Goal: Information Seeking & Learning: Learn about a topic

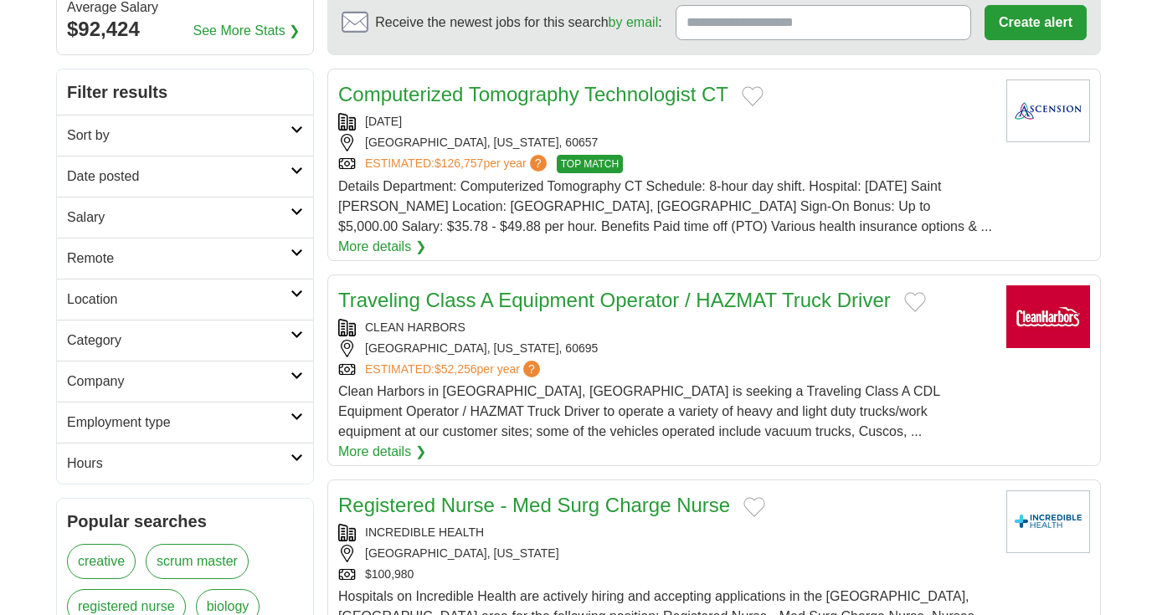
scroll to position [229, 0]
click at [179, 419] on h2 "Employment type" at bounding box center [178, 422] width 223 height 20
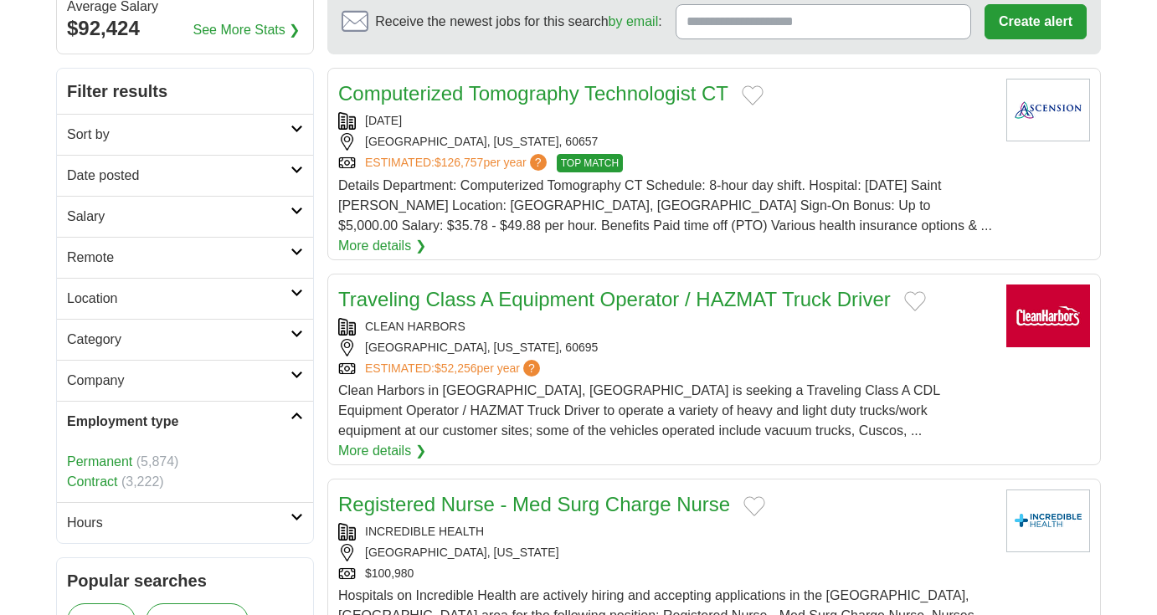
click at [106, 479] on link "Contract" at bounding box center [92, 482] width 50 height 14
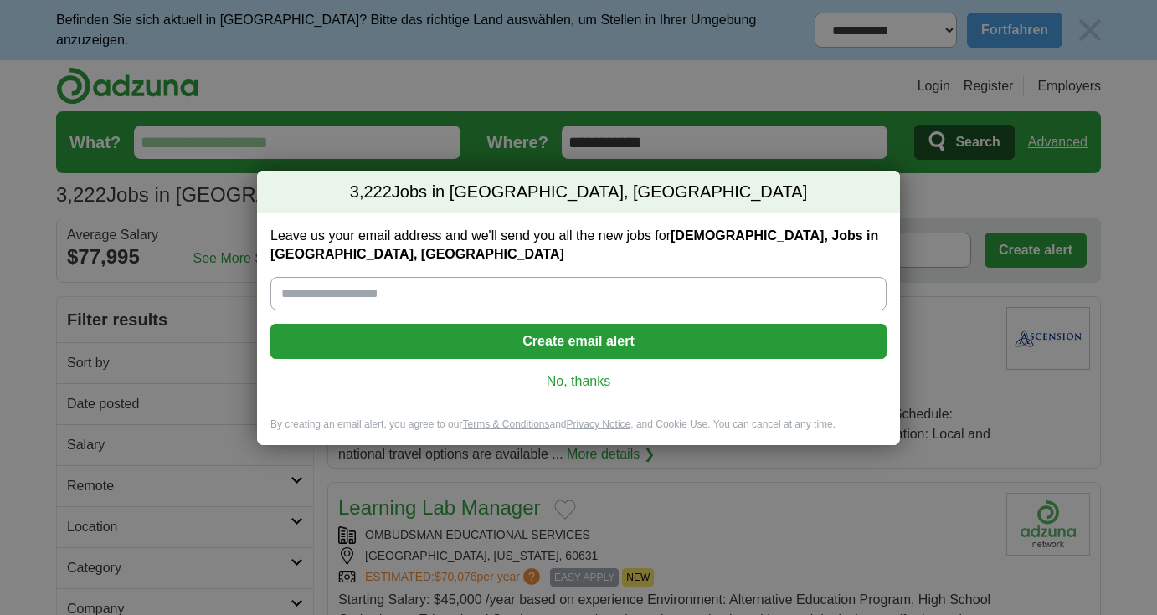
click at [591, 376] on link "No, thanks" at bounding box center [578, 381] width 589 height 18
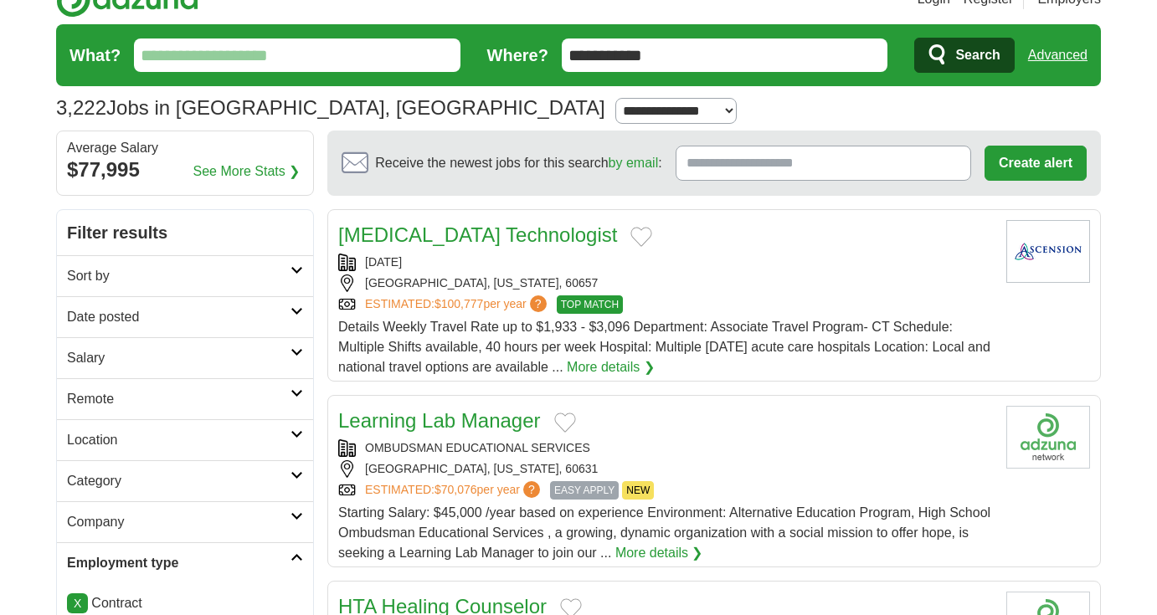
scroll to position [88, 0]
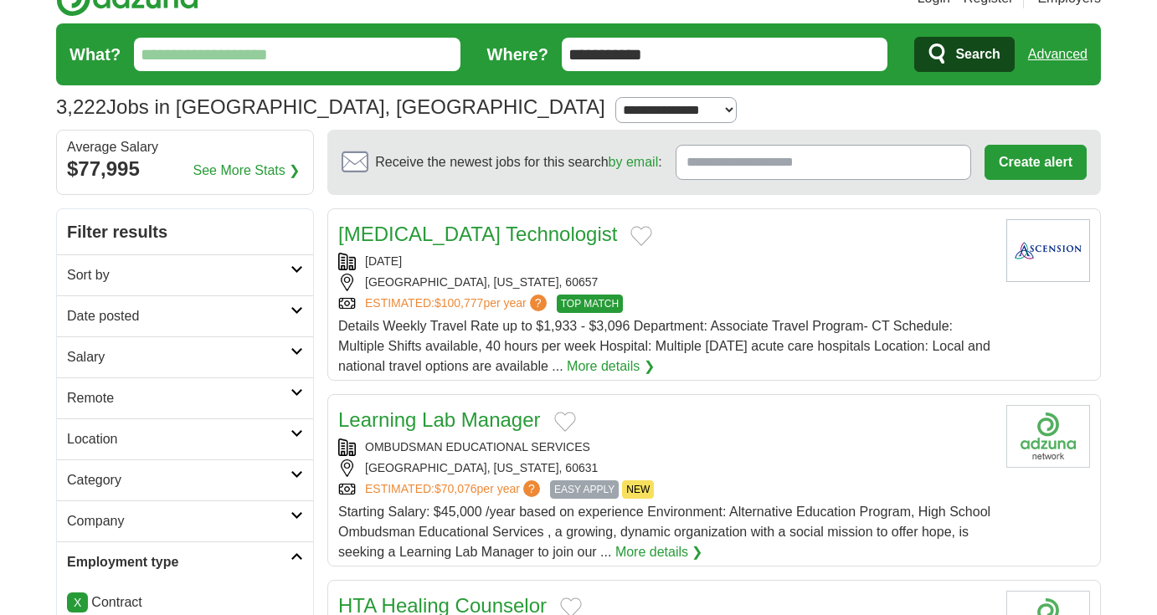
click at [124, 442] on h2 "Location" at bounding box center [178, 439] width 223 height 20
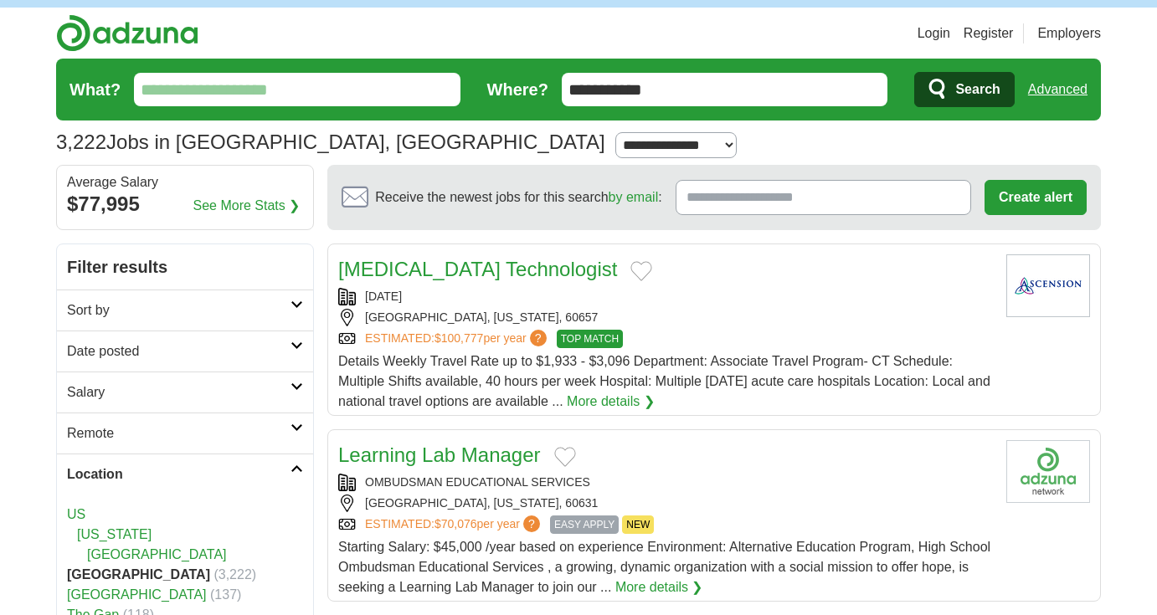
scroll to position [52, 0]
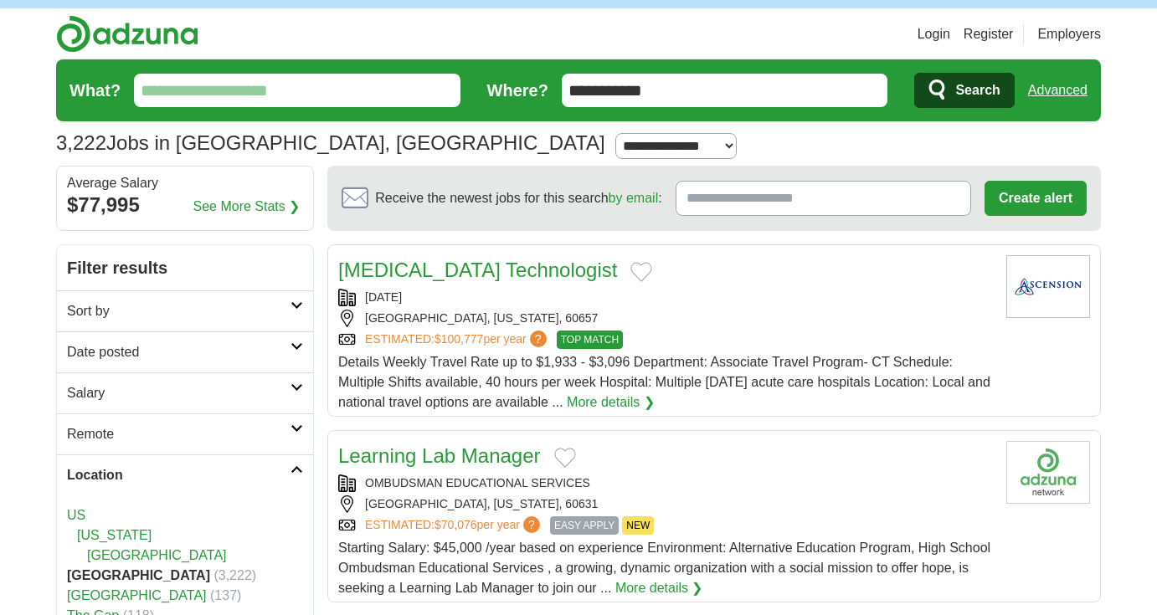
click at [118, 465] on h2 "Location" at bounding box center [178, 475] width 223 height 20
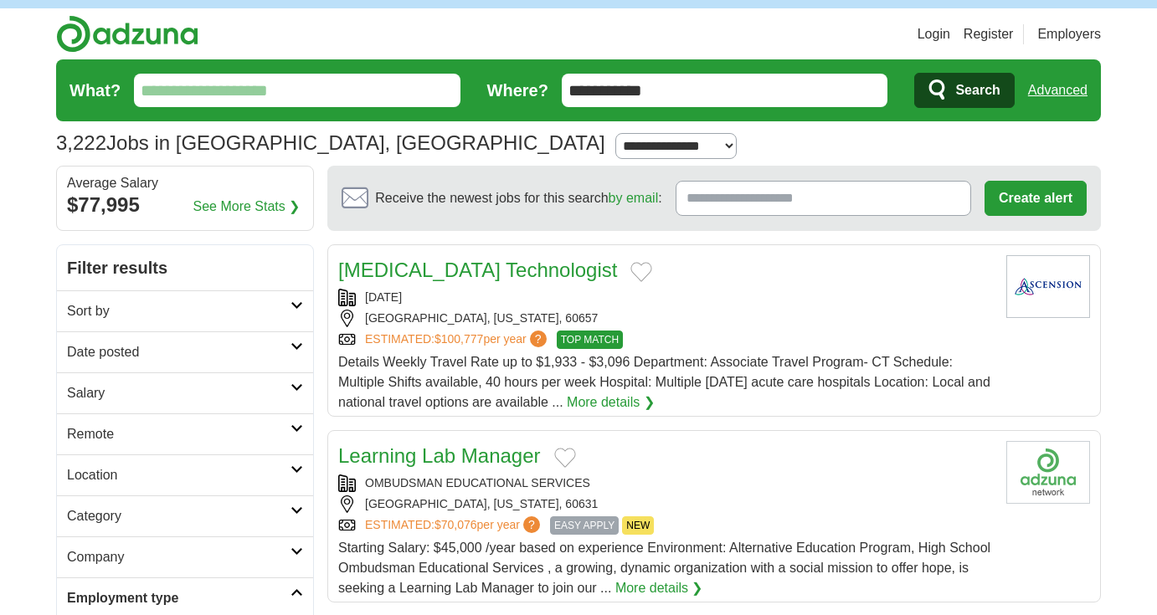
click at [110, 506] on h2 "Category" at bounding box center [178, 516] width 223 height 20
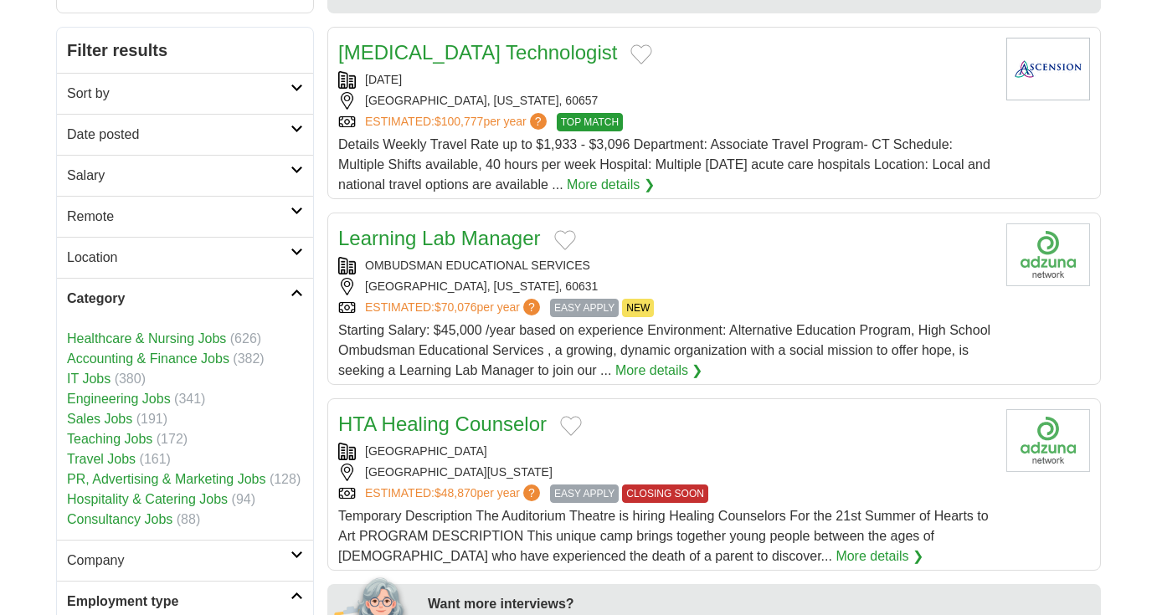
scroll to position [277, 0]
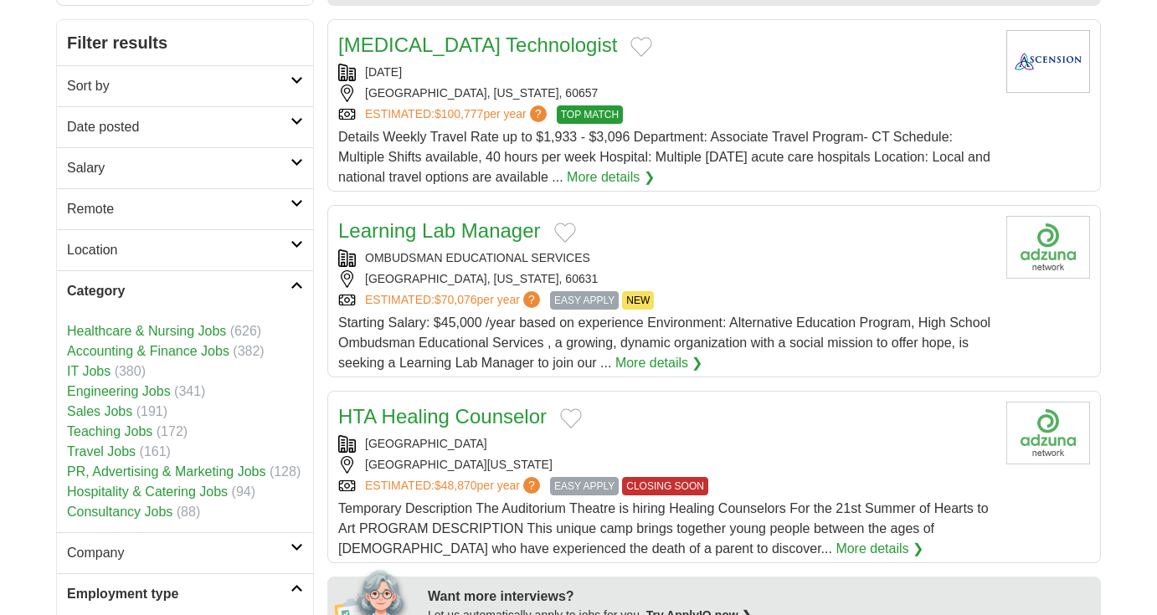
click at [107, 507] on link "Consultancy Jobs" at bounding box center [119, 512] width 105 height 14
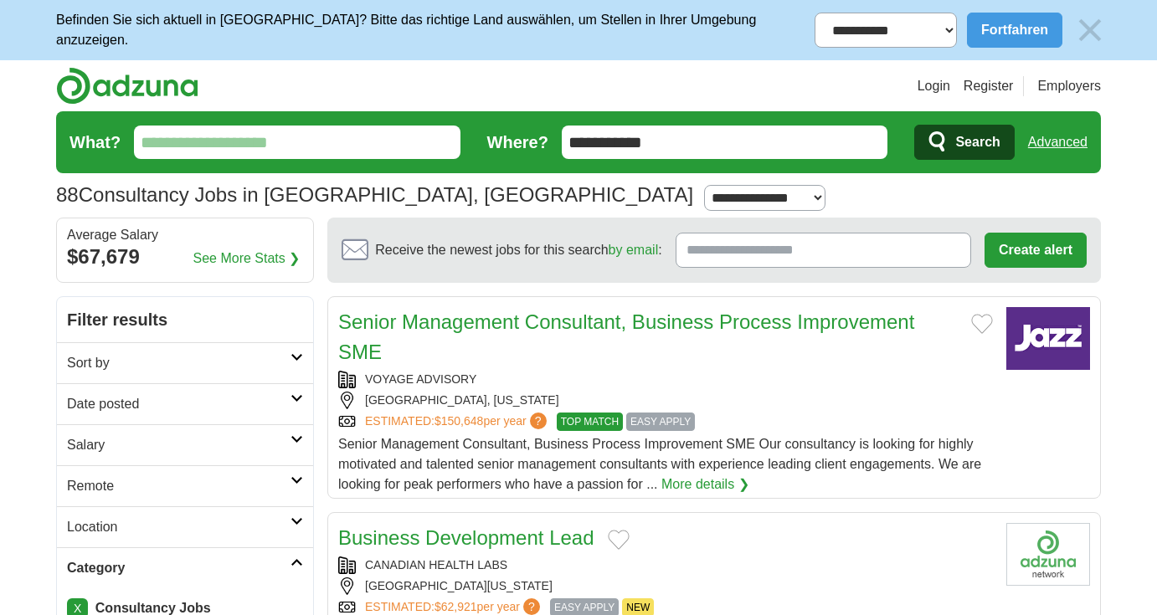
click at [234, 358] on h2 "Sort by" at bounding box center [178, 363] width 223 height 20
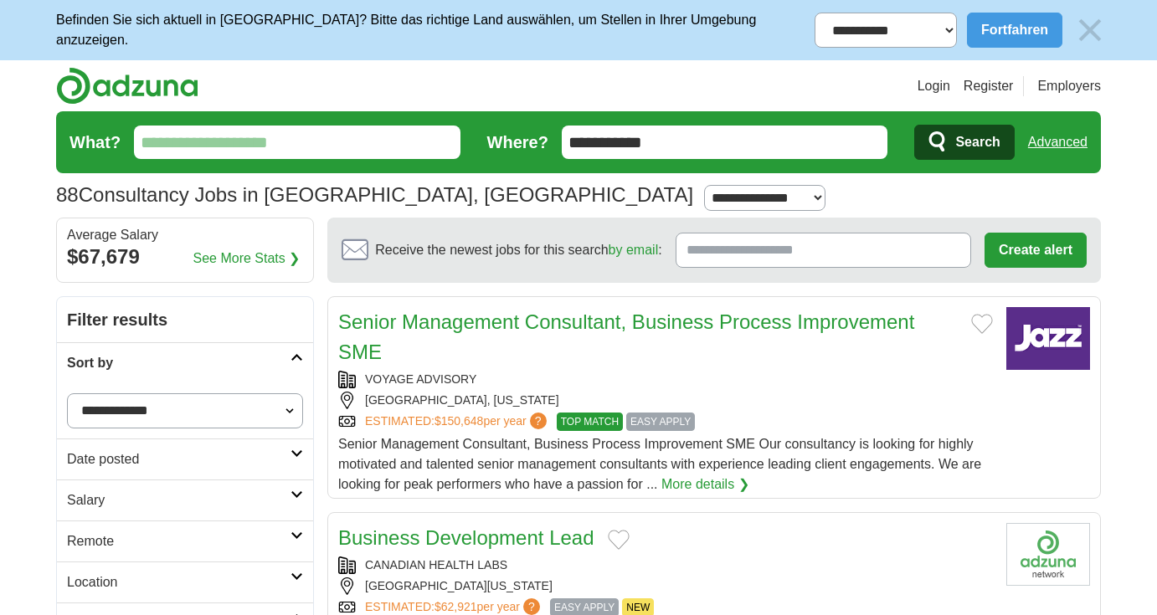
click at [234, 358] on h2 "Sort by" at bounding box center [178, 363] width 223 height 20
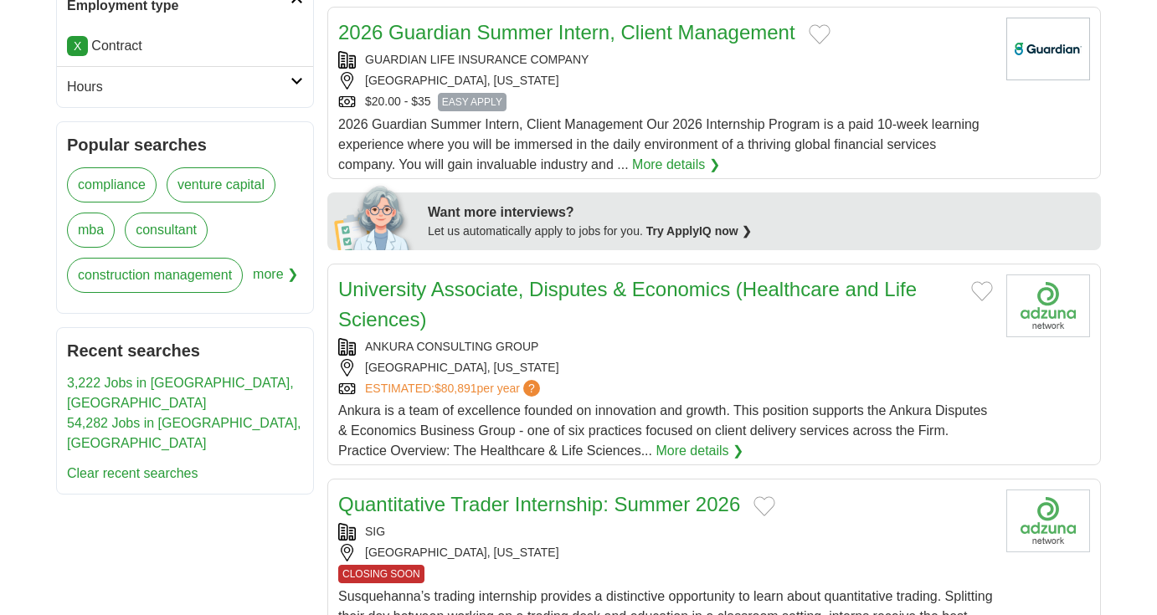
scroll to position [670, 0]
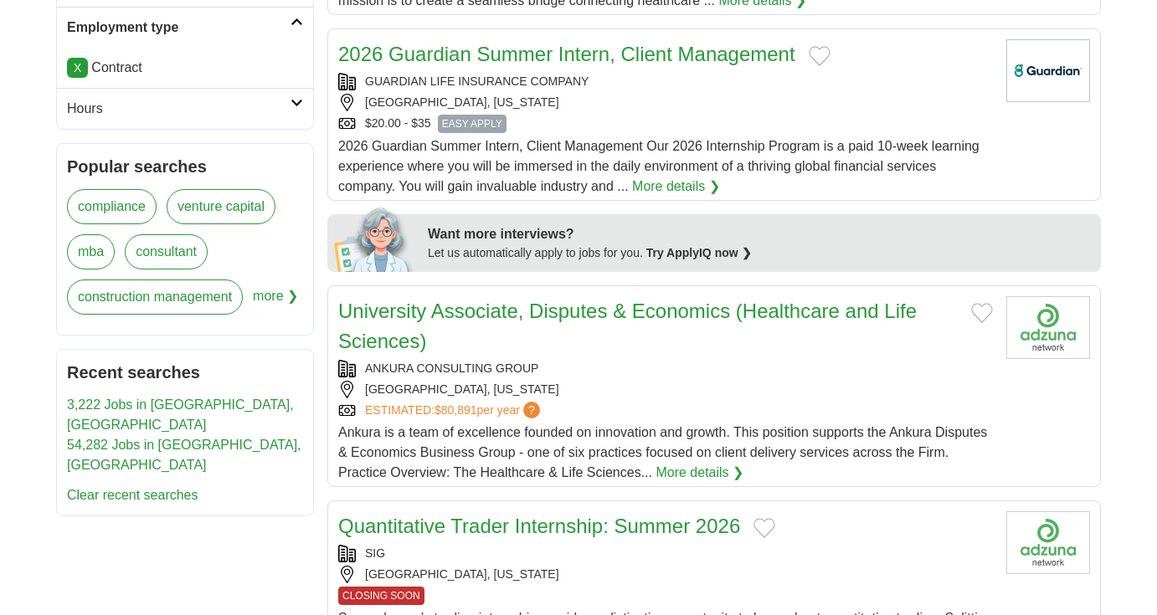
click at [507, 56] on link "2026 Guardian Summer Intern, Client Management" at bounding box center [566, 54] width 457 height 23
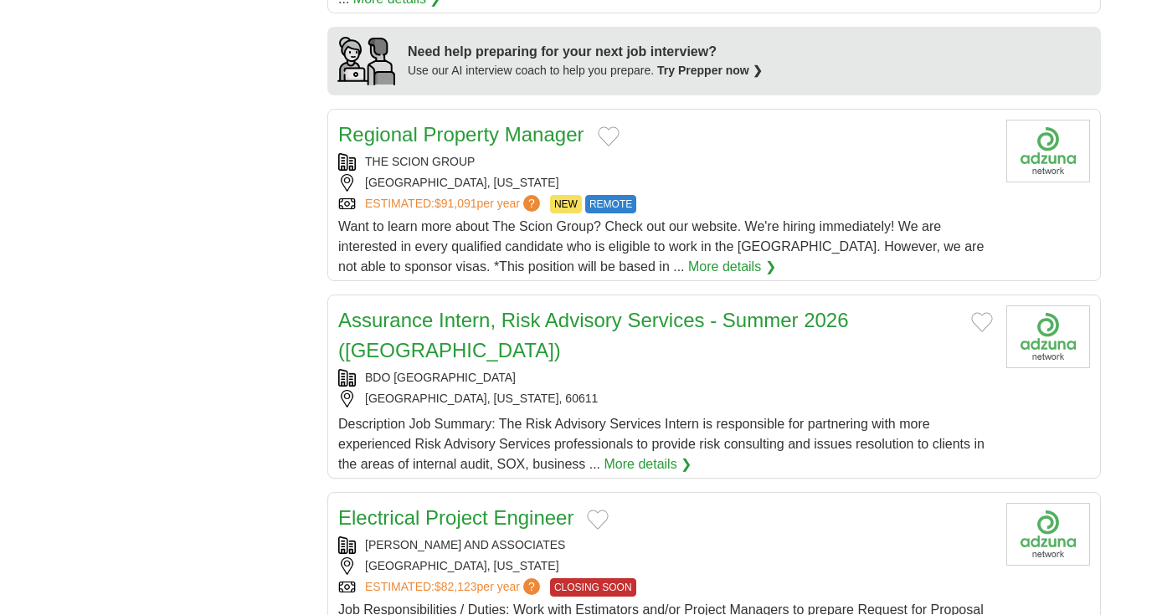
scroll to position [1538, 0]
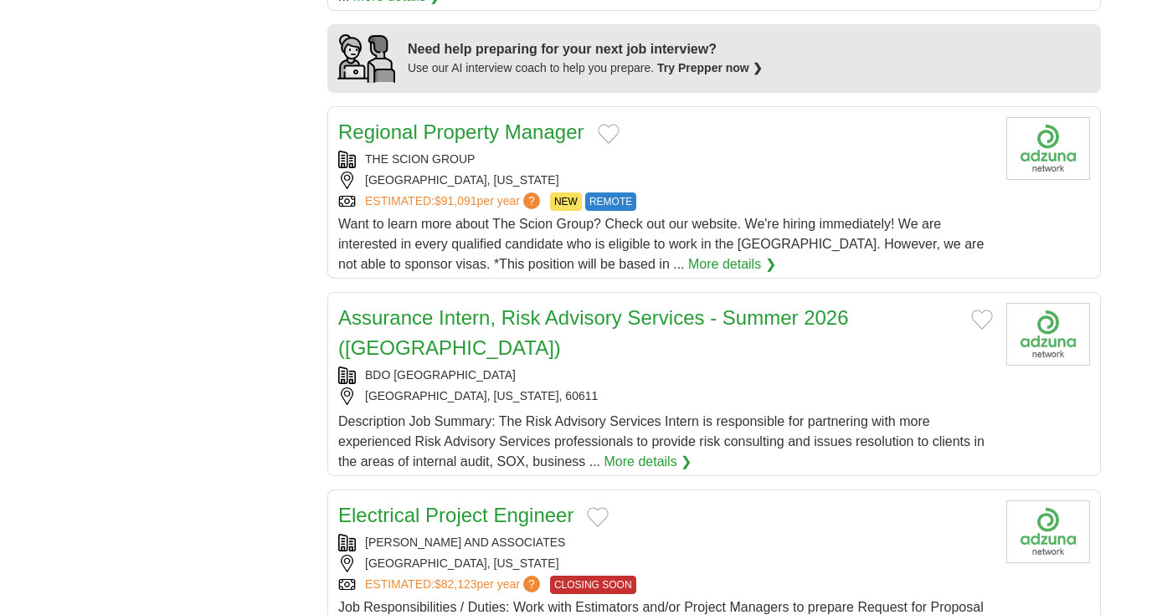
click at [298, 251] on div "**********" at bounding box center [578, 353] width 1045 height 3188
